Goal: Information Seeking & Learning: Learn about a topic

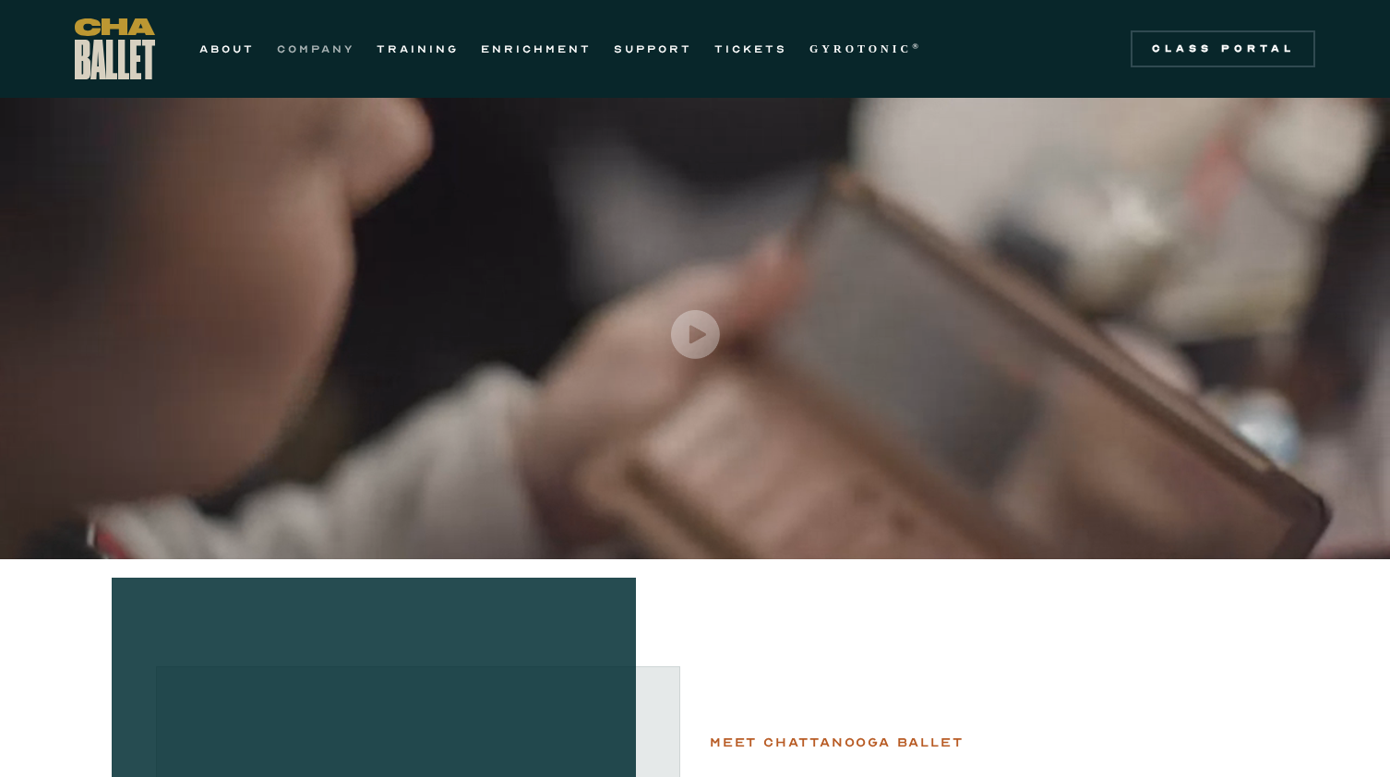
click at [304, 47] on link "COMPANY" at bounding box center [316, 49] width 78 height 22
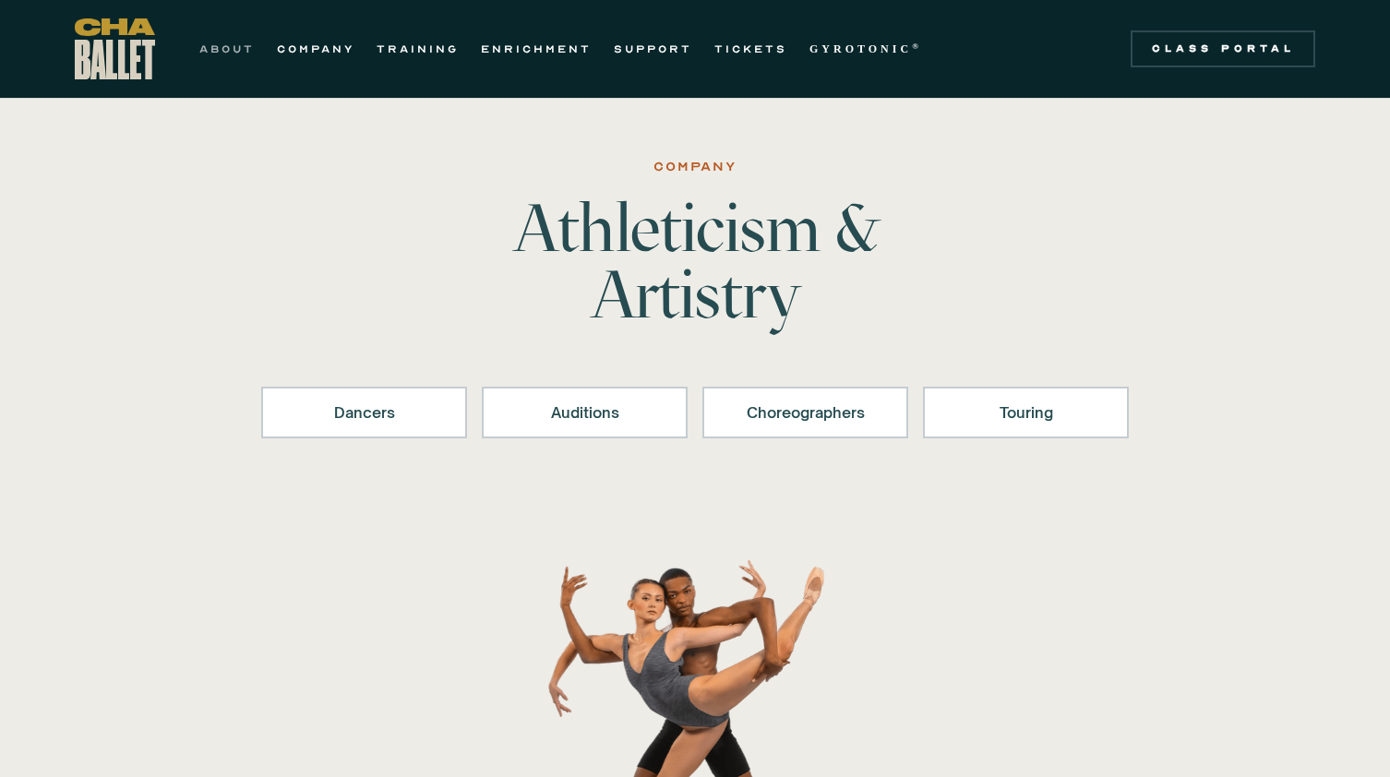
click at [238, 46] on link "ABOUT" at bounding box center [226, 49] width 55 height 22
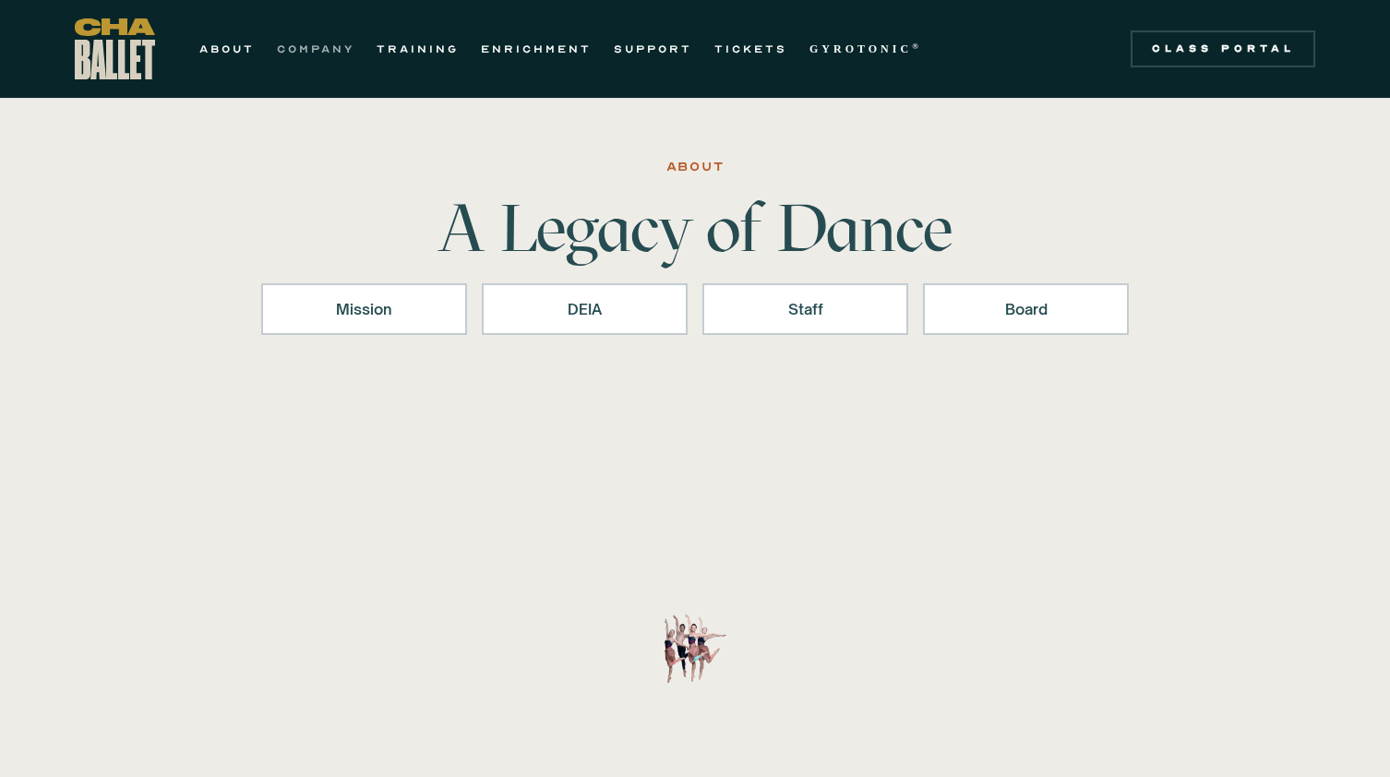
click at [353, 42] on link "COMPANY" at bounding box center [316, 49] width 78 height 22
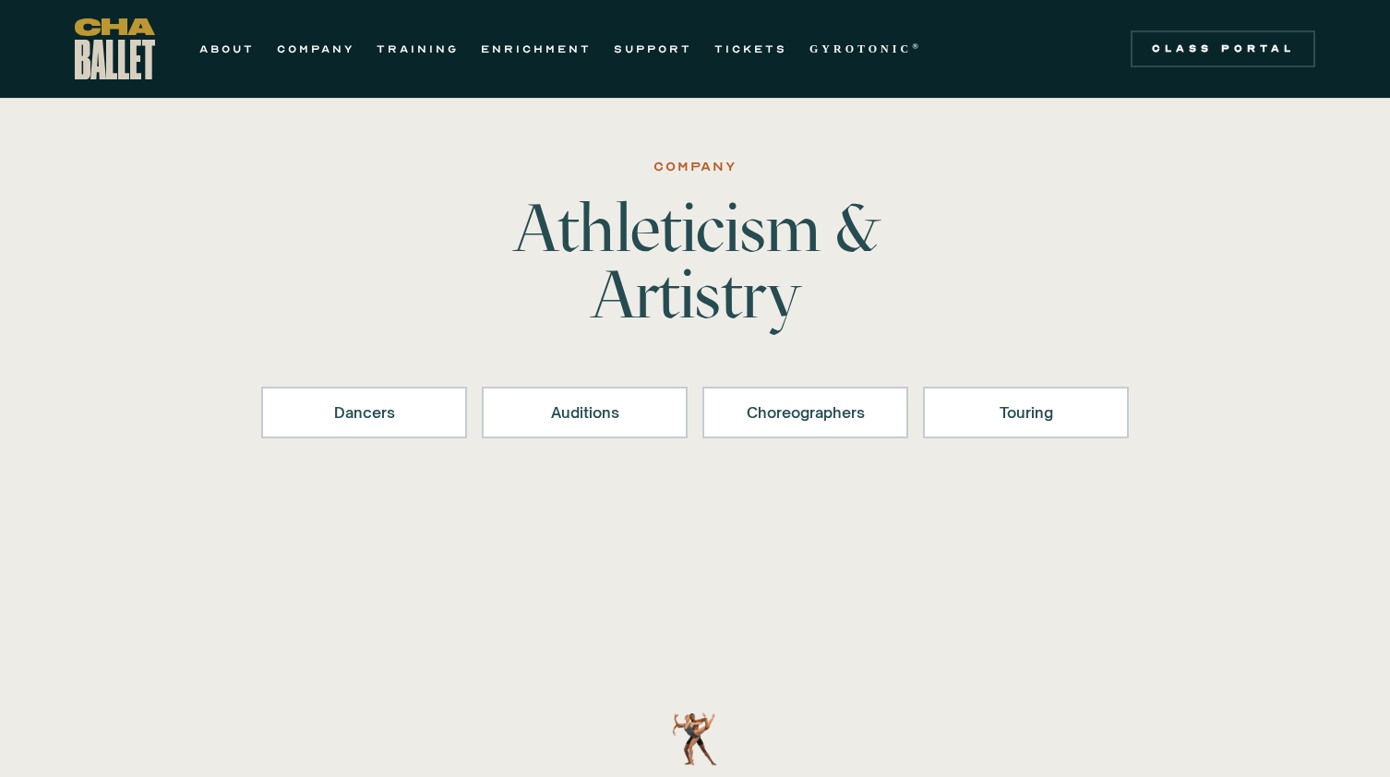
scroll to position [32, 0]
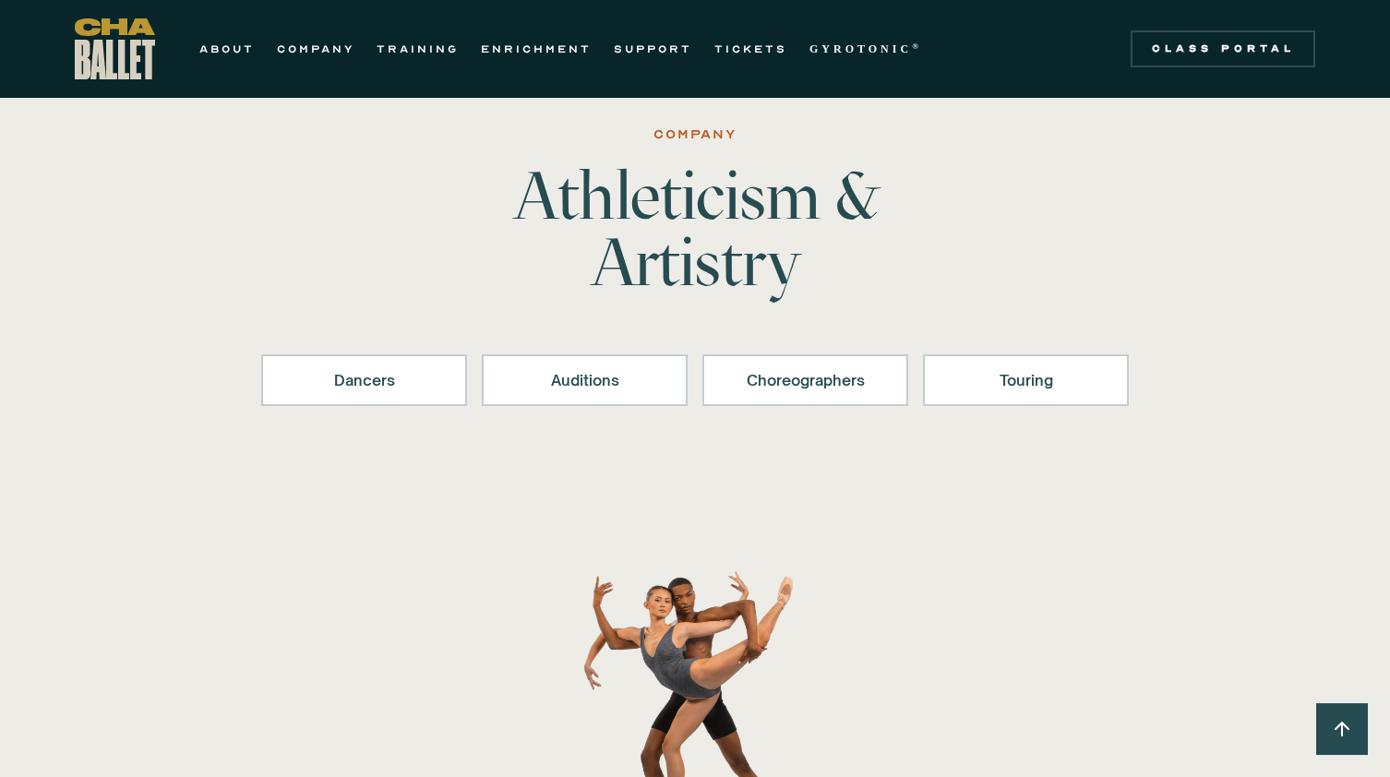
click at [341, 343] on div "Dancers Auditions Choreographers Touring" at bounding box center [694, 387] width 867 height 140
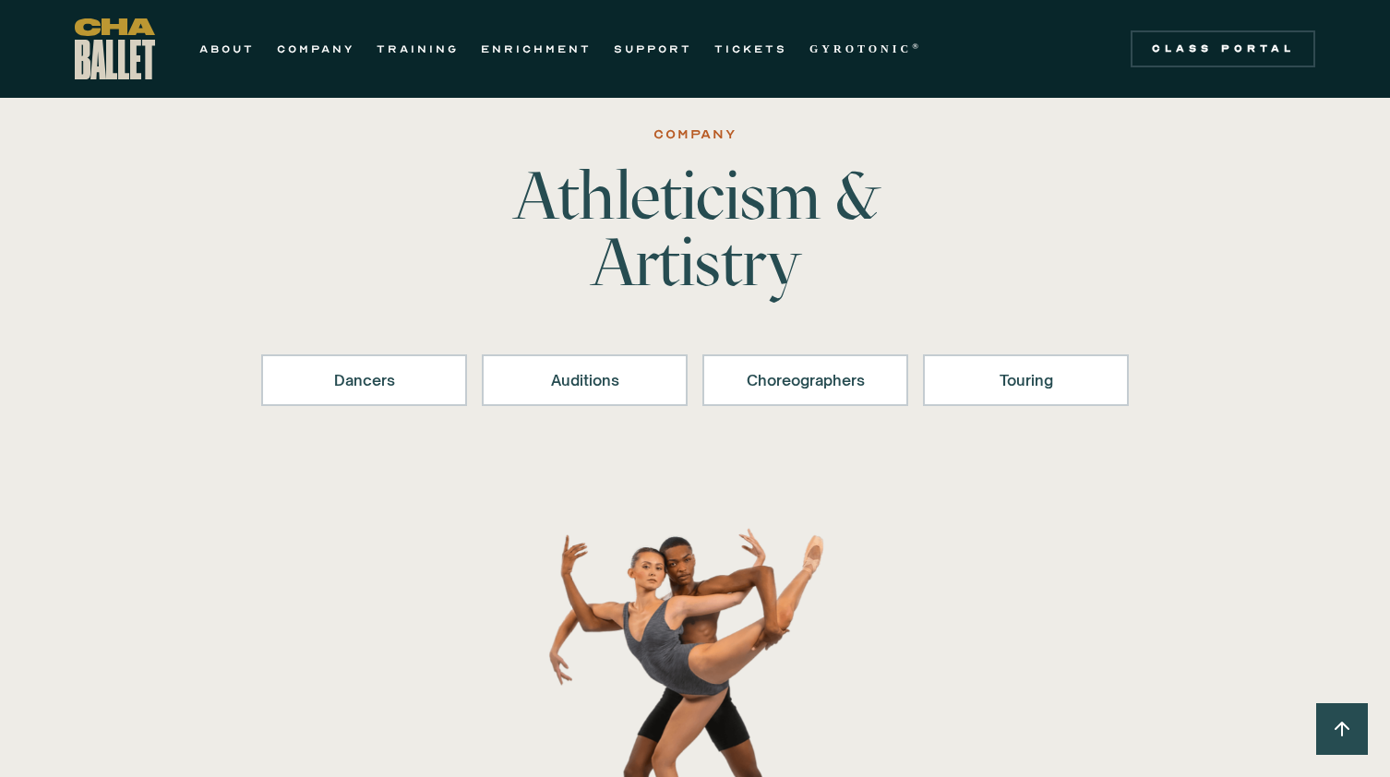
click at [388, 408] on div "Dancers Auditions Choreographers Touring" at bounding box center [694, 387] width 867 height 140
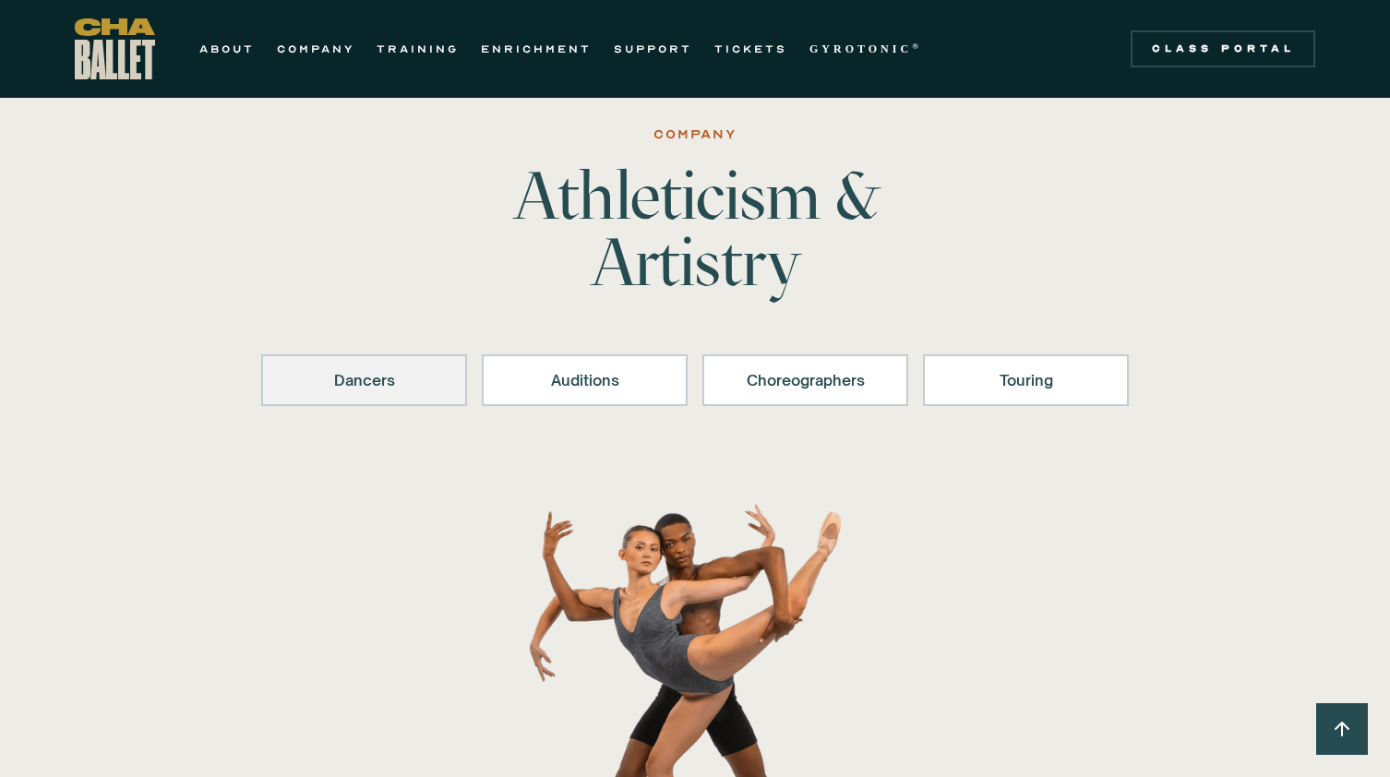
click at [348, 385] on div "Dancers" at bounding box center [364, 380] width 158 height 22
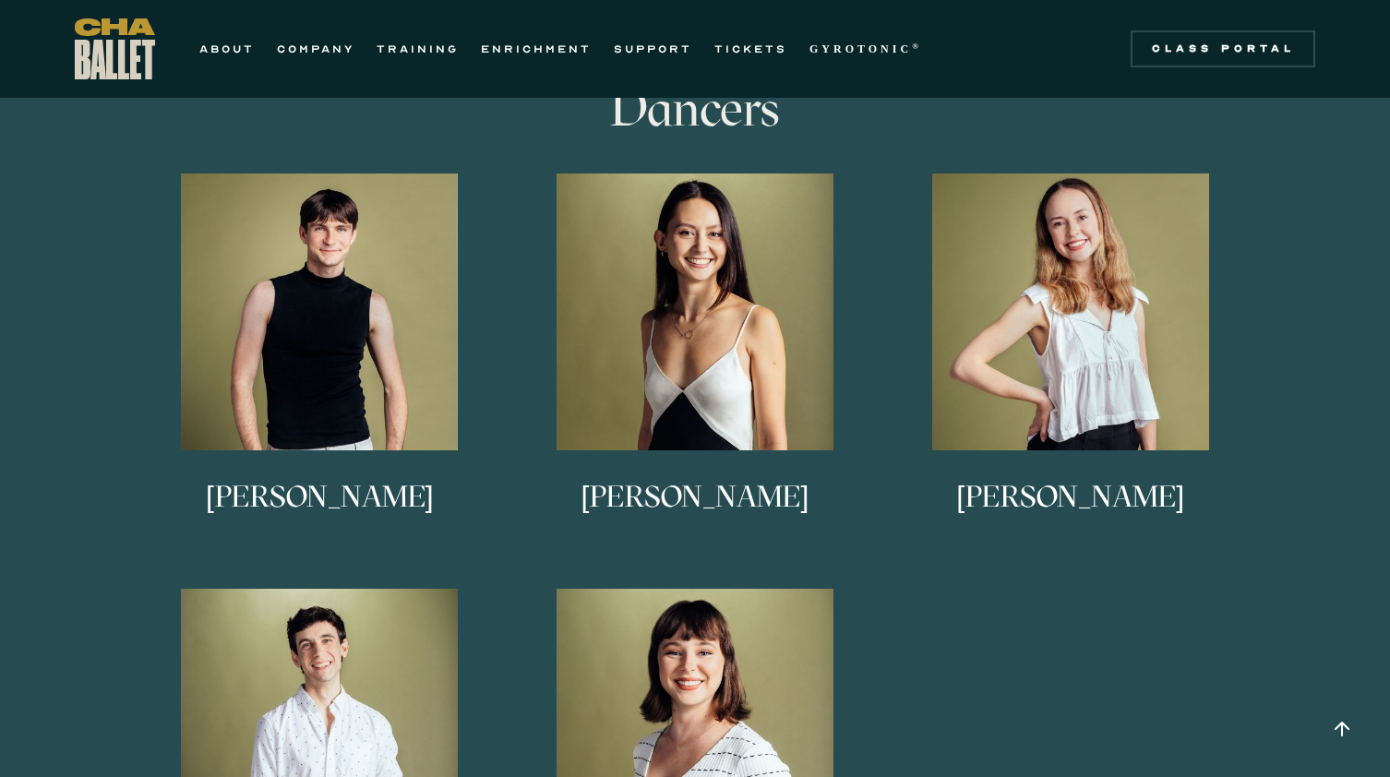
scroll to position [1006, 0]
